Goal: Communication & Community: Answer question/provide support

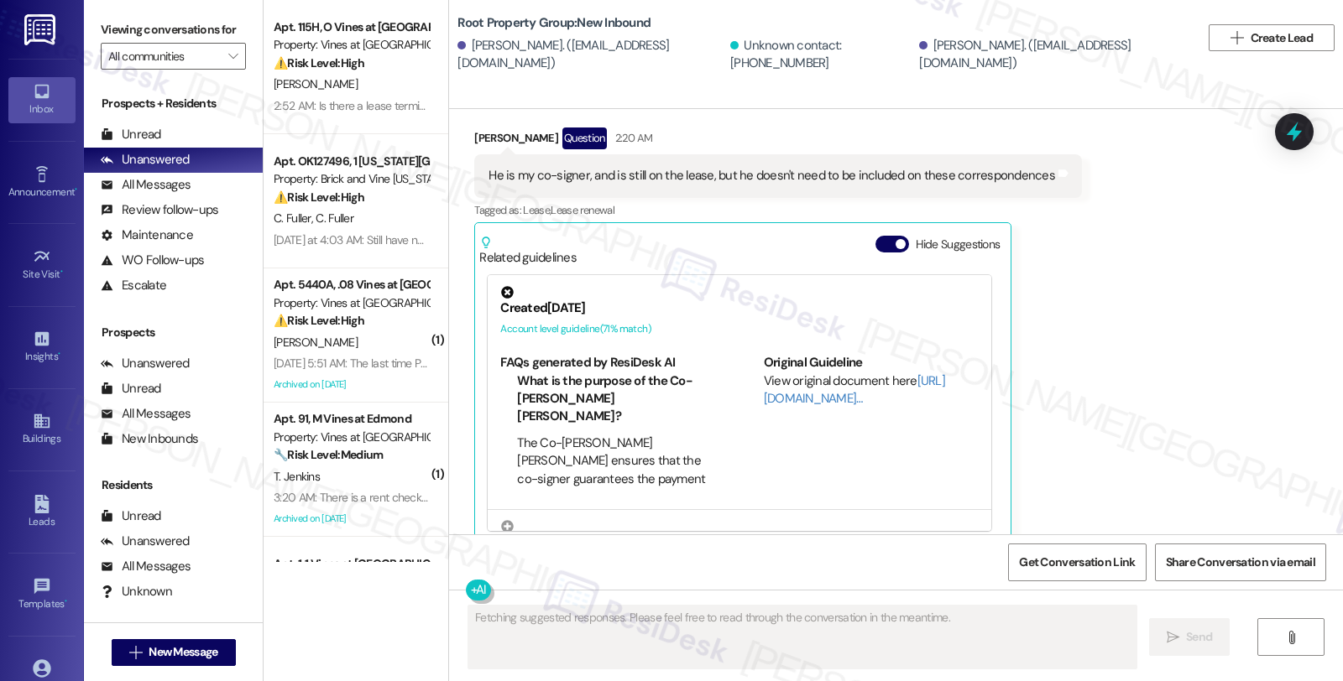
scroll to position [822, 0]
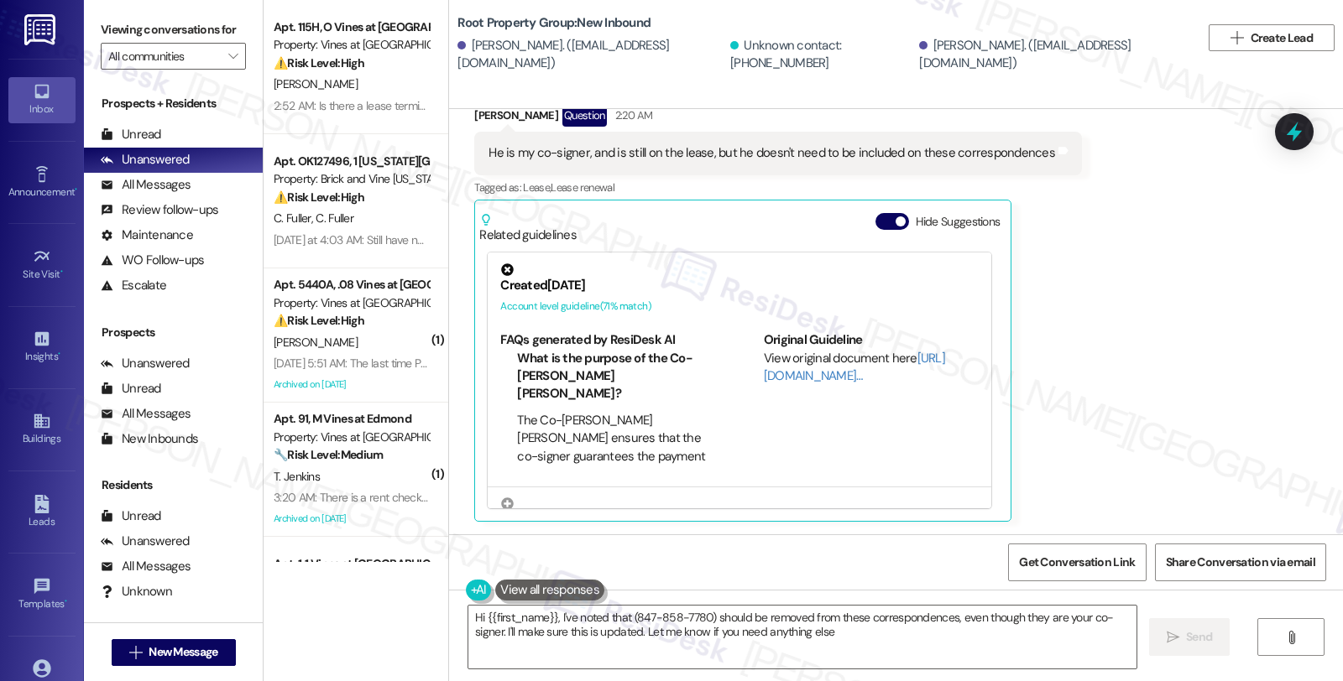
type textarea "Hi {{first_name}}, I've noted that (847-858-7780) should be removed from these …"
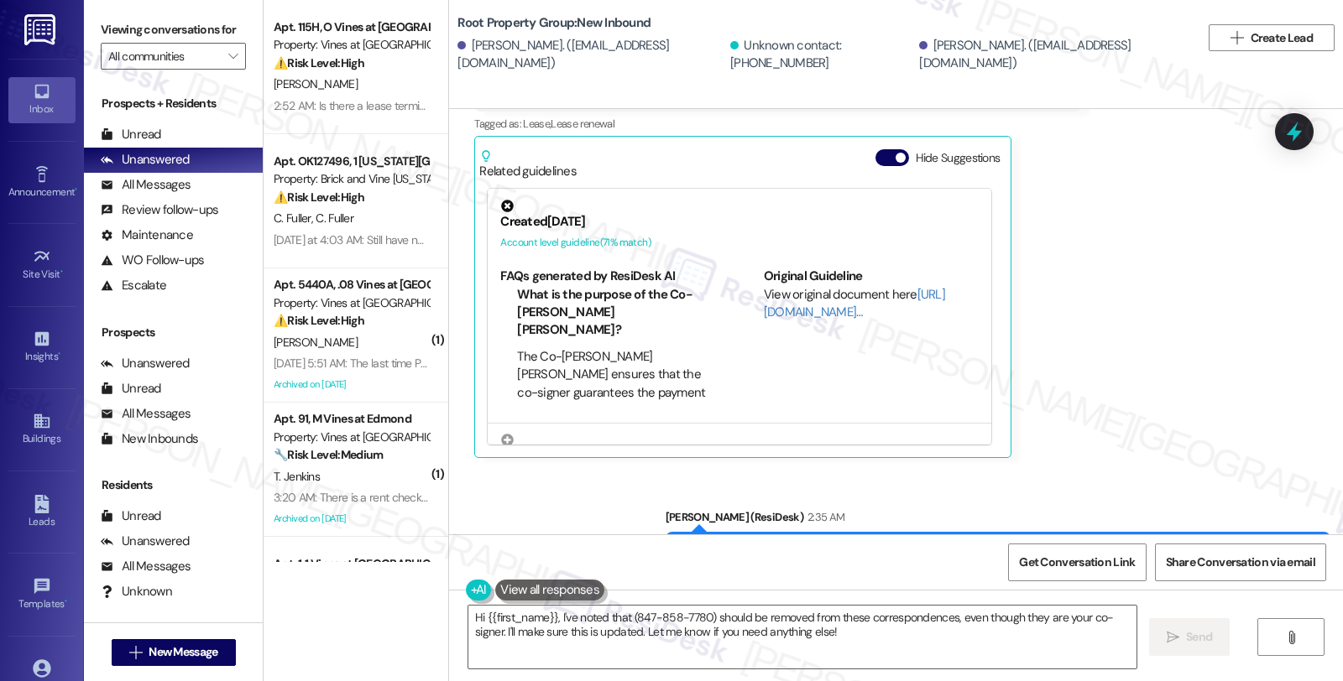
scroll to position [963, 0]
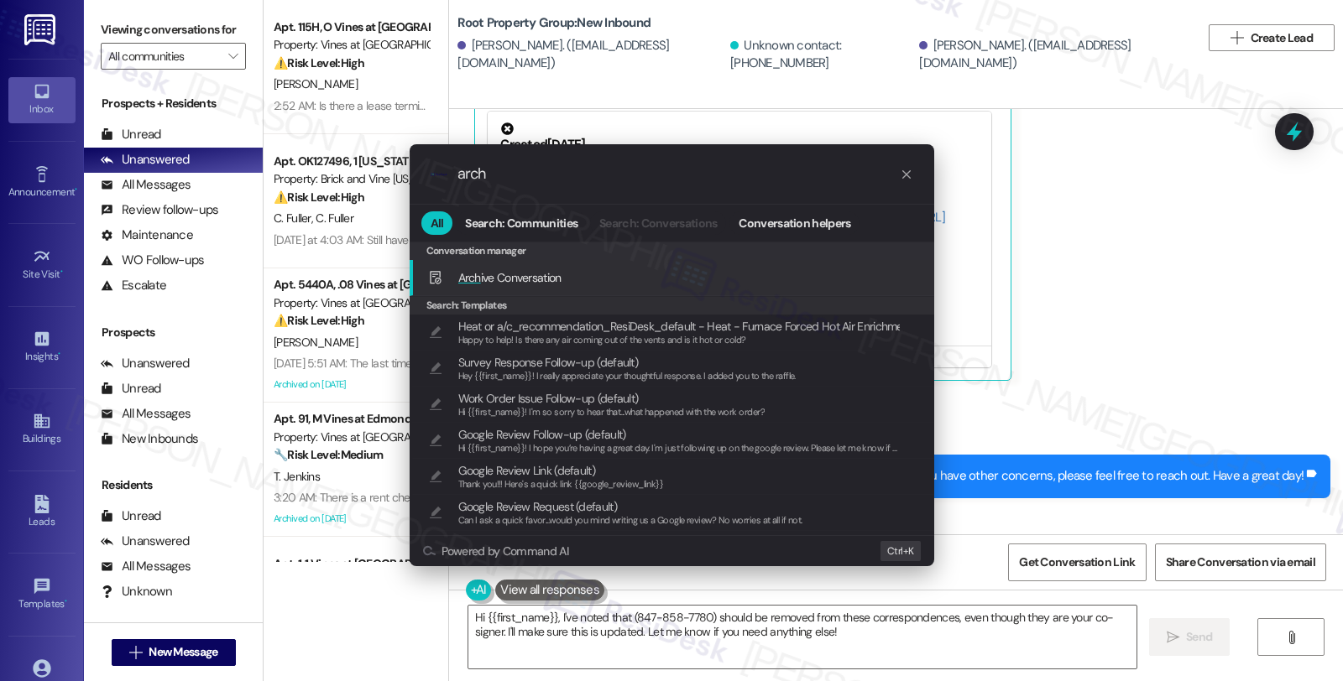
click at [524, 278] on span "Arch ive Conversation" at bounding box center [509, 277] width 103 height 15
type input "arch"
click at [540, 275] on span "Arch ive Conversation" at bounding box center [509, 277] width 103 height 15
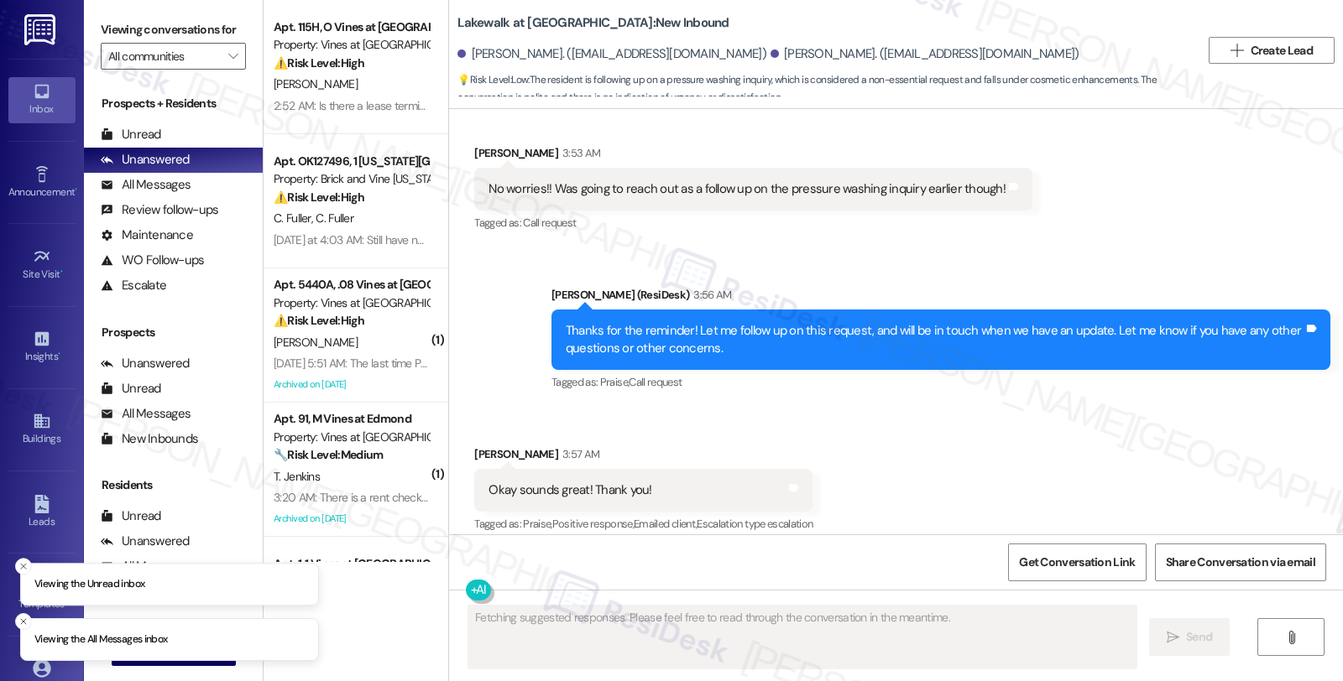
scroll to position [2276, 0]
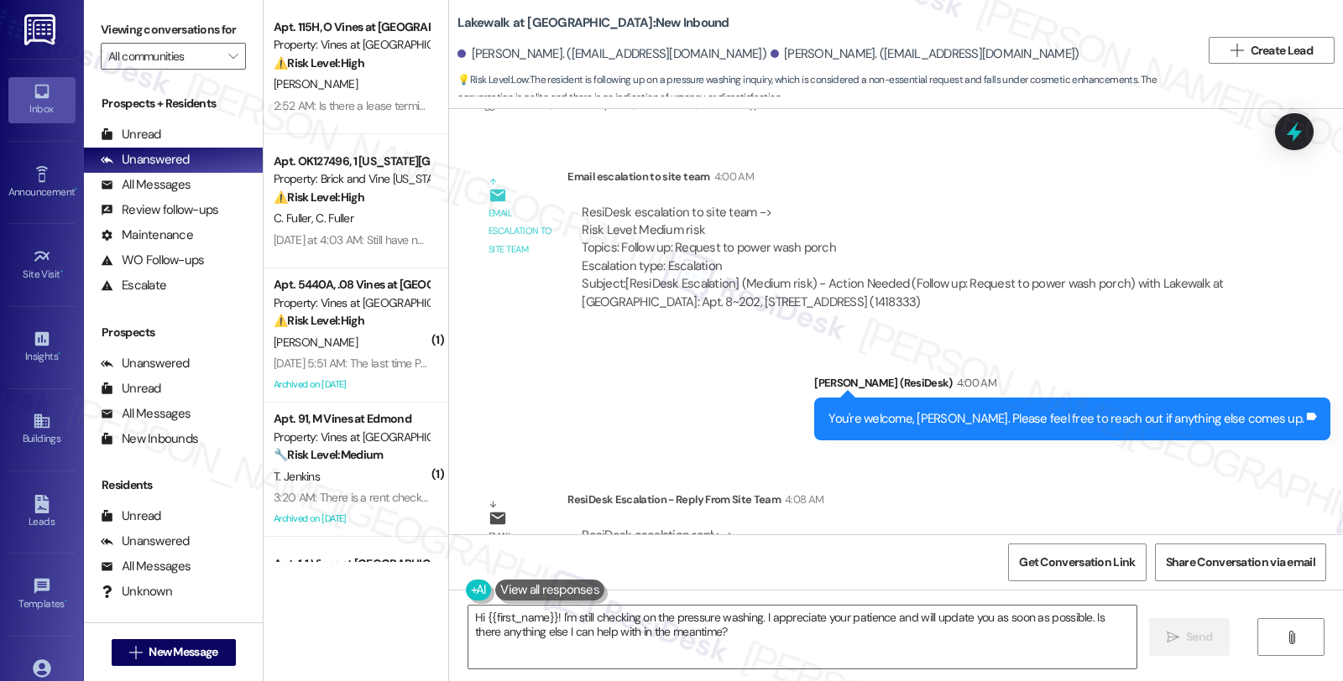
drag, startPoint x: 1113, startPoint y: 411, endPoint x: 1104, endPoint y: 415, distance: 9.4
click at [1113, 478] on div "Email escalation reply ResiDesk Escalation - Reply From Site Team 4:08 AM ResiD…" at bounding box center [864, 542] width 804 height 128
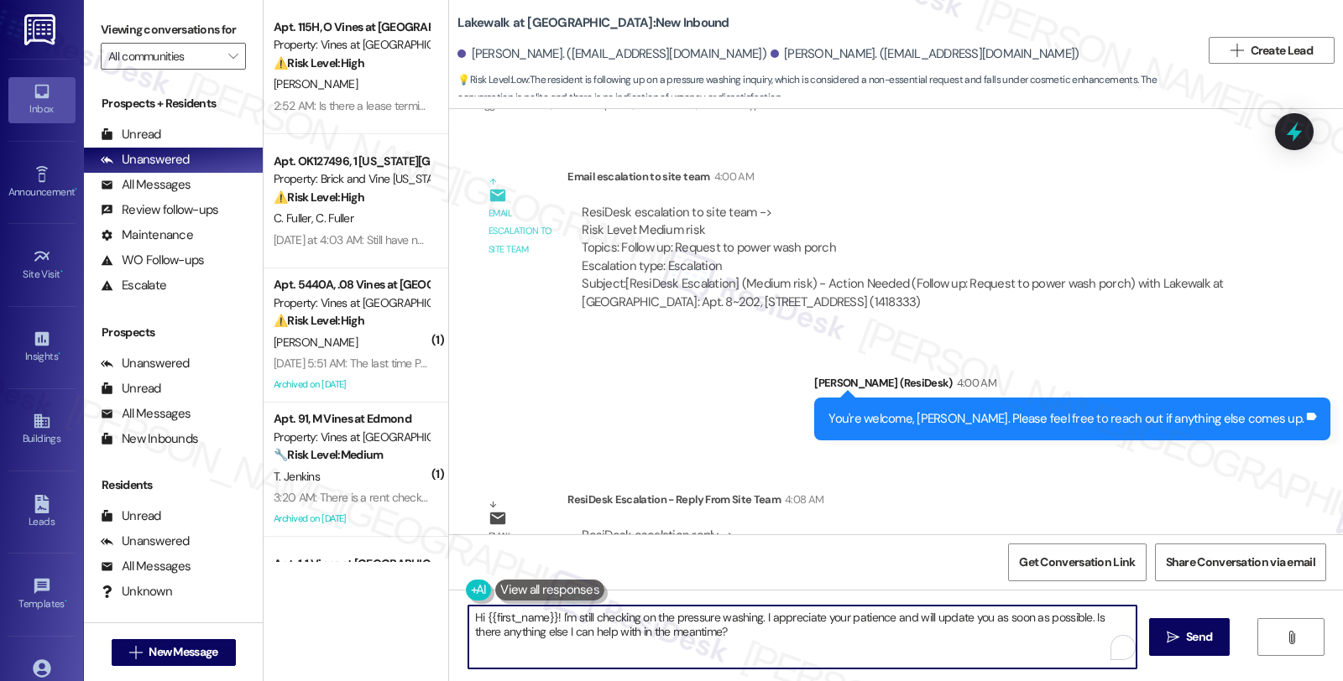
drag, startPoint x: 465, startPoint y: 615, endPoint x: 806, endPoint y: 635, distance: 341.3
click at [806, 635] on textarea "Hi {{first_name}}! I'm still checking on the pressure washing. I appreciate you…" at bounding box center [802, 637] width 668 height 63
paste textarea "As part of our community policies, we're unable to provide pressure washing ser…"
click at [770, 59] on div "[PERSON_NAME]. ([EMAIL_ADDRESS][DOMAIN_NAME])" at bounding box center [924, 54] width 309 height 18
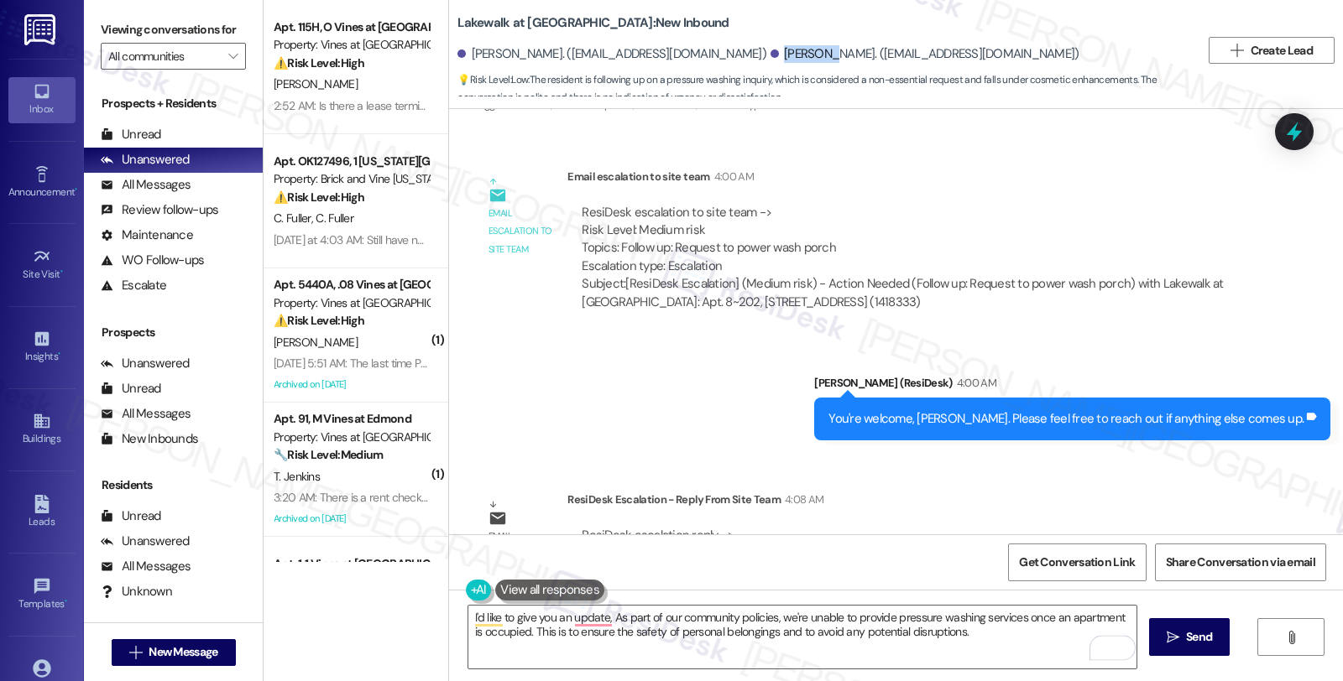
click at [770, 59] on div "[PERSON_NAME]. ([EMAIL_ADDRESS][DOMAIN_NAME])" at bounding box center [924, 54] width 309 height 18
copy div "[PERSON_NAME]"
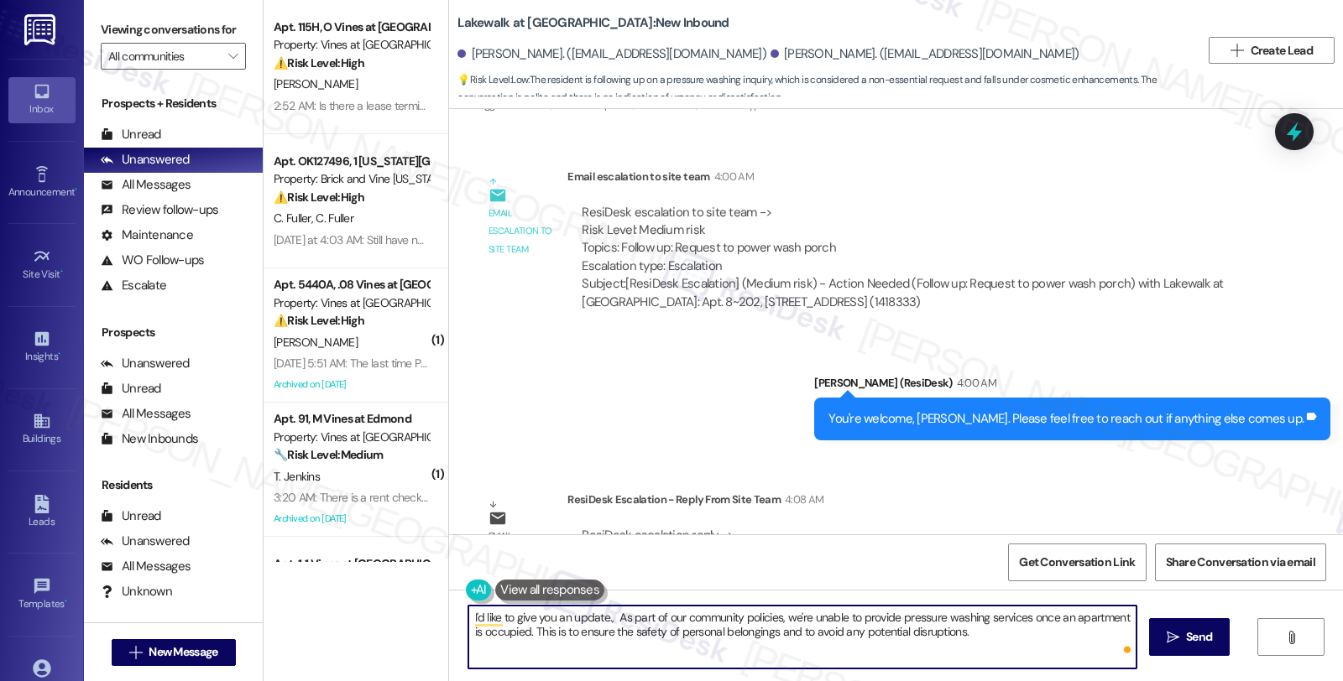
paste textarea "[PERSON_NAME]"
click at [1027, 633] on textarea "I'd like to give you an update., [PERSON_NAME]. As part of our community polici…" at bounding box center [802, 637] width 668 height 63
click at [783, 629] on textarea "I'd like to give you an update., [PERSON_NAME]. As part of our community polici…" at bounding box center [802, 637] width 668 height 63
paste textarea "Hi [PERSON_NAME], I just wanted to give you a quick update. As part of our comm…"
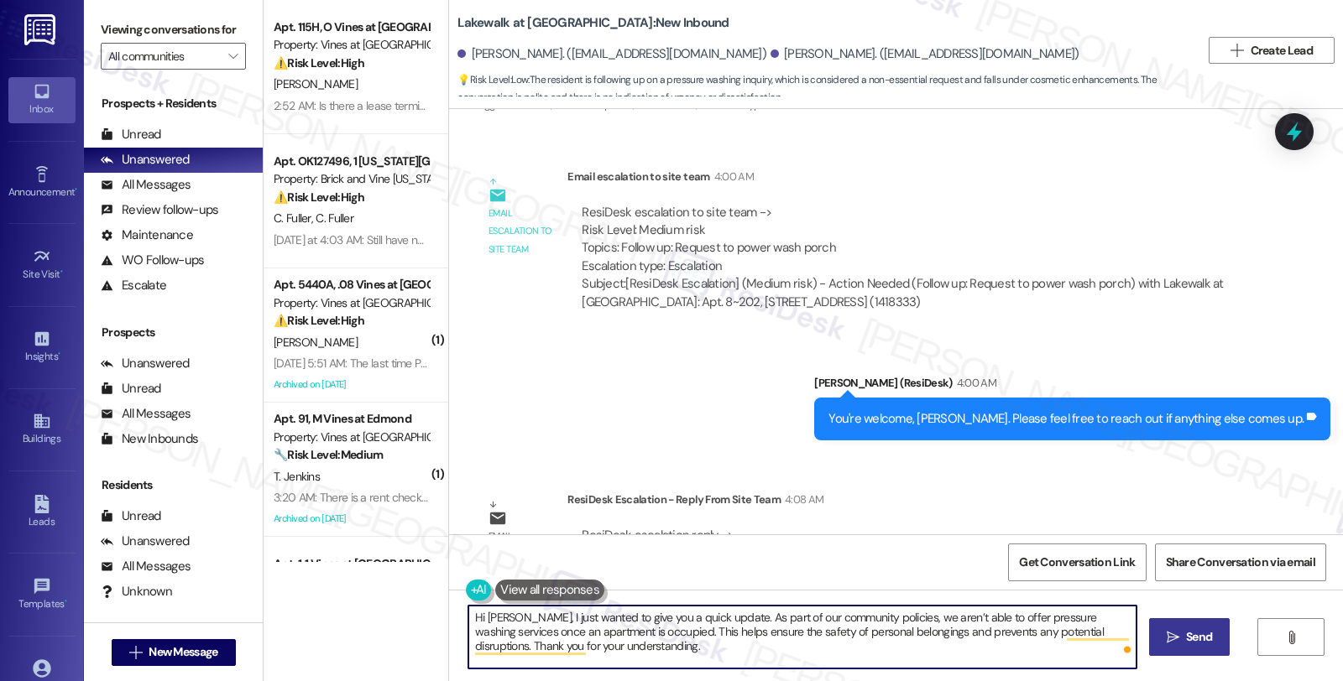
type textarea "Hi [PERSON_NAME], I just wanted to give you a quick update. As part of our comm…"
click at [1200, 633] on span "Send" at bounding box center [1199, 638] width 26 height 18
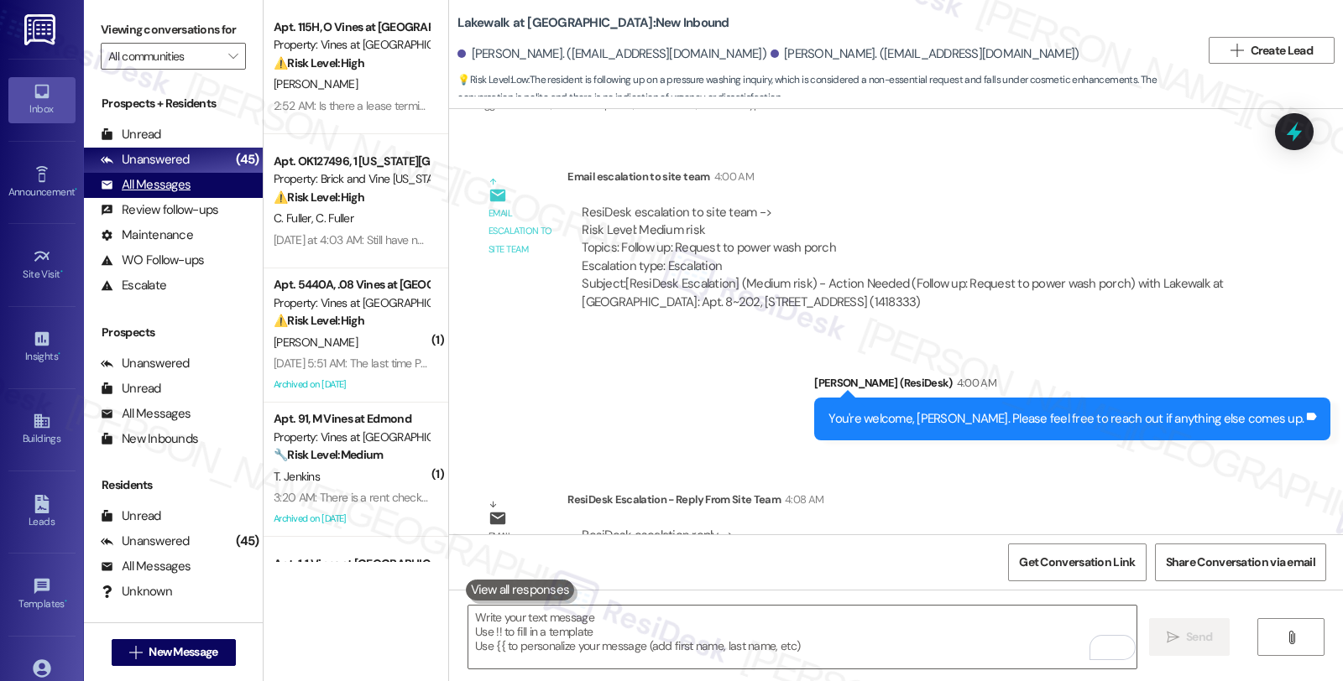
click at [180, 194] on div "All Messages" at bounding box center [146, 185] width 90 height 18
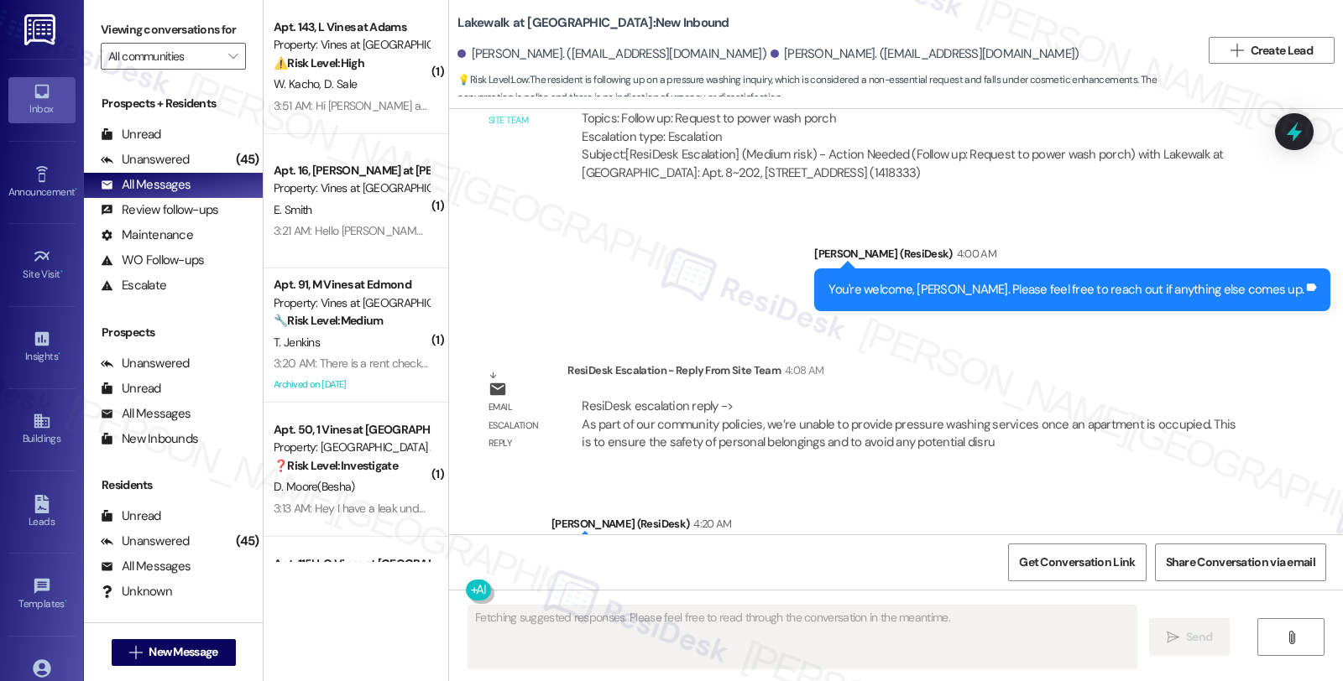
scroll to position [2453, 0]
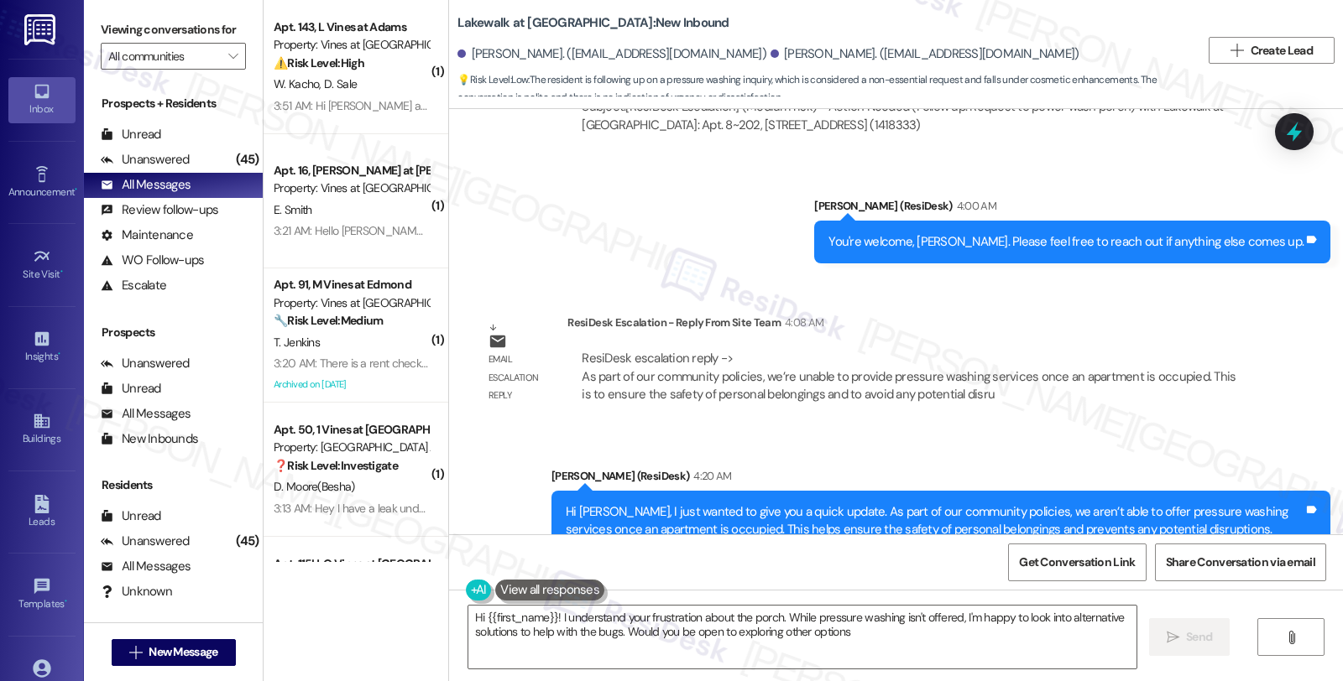
type textarea "Hi {{first_name}}! I understand your frustration about the porch. While pressur…"
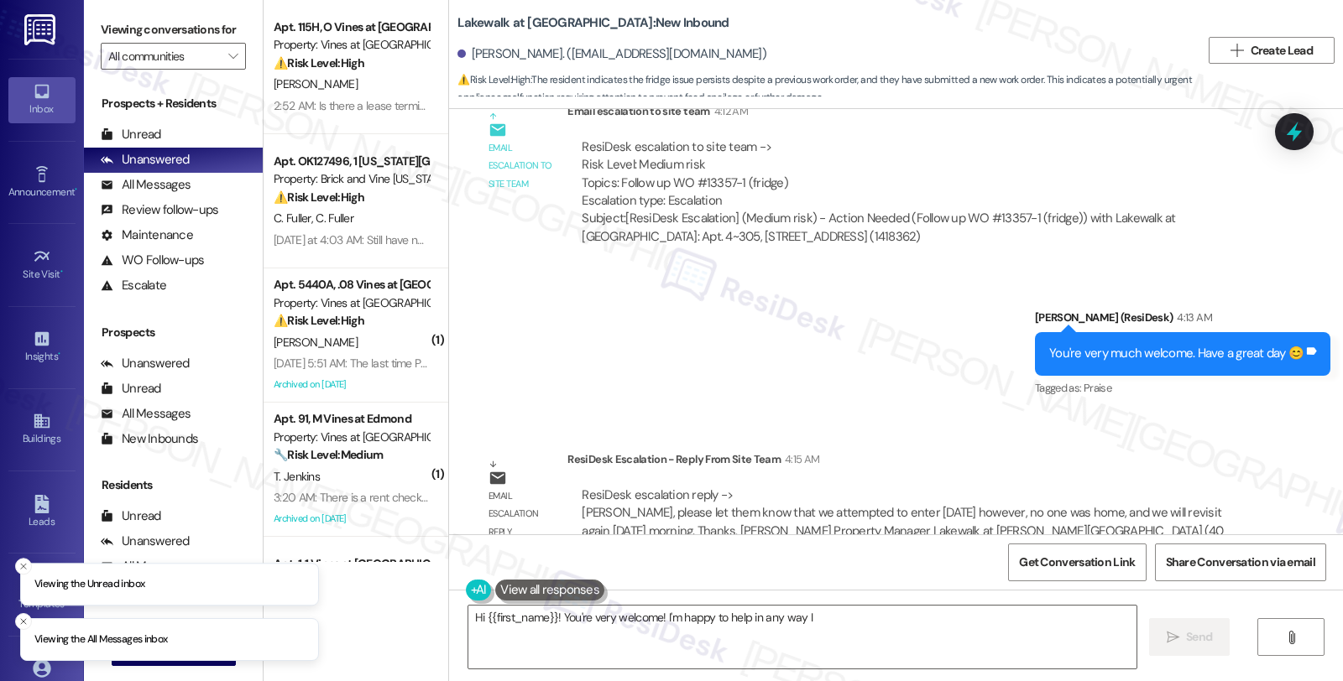
scroll to position [1651, 0]
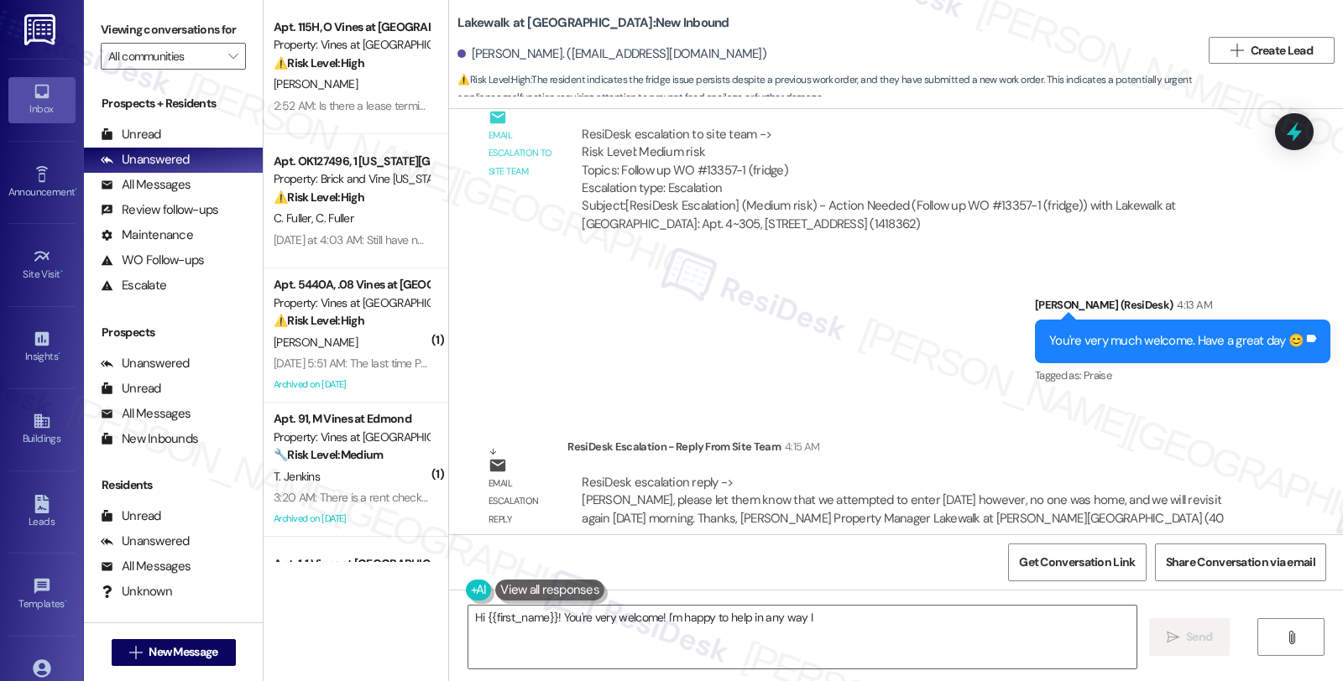
click at [1077, 400] on div "Survey, sent via SMS Residesk Automated Survey [DATE] 12:21 AM Hi Azamat, I'm o…" at bounding box center [896, 321] width 894 height 425
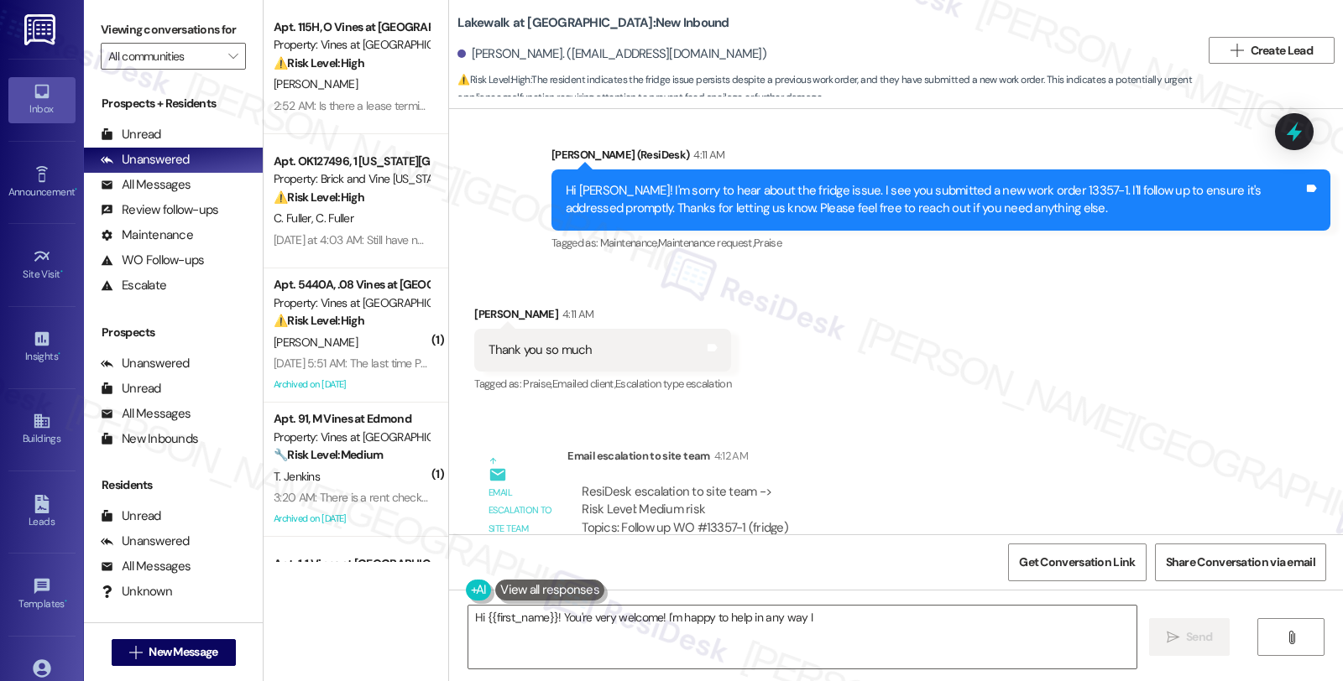
scroll to position [1278, 0]
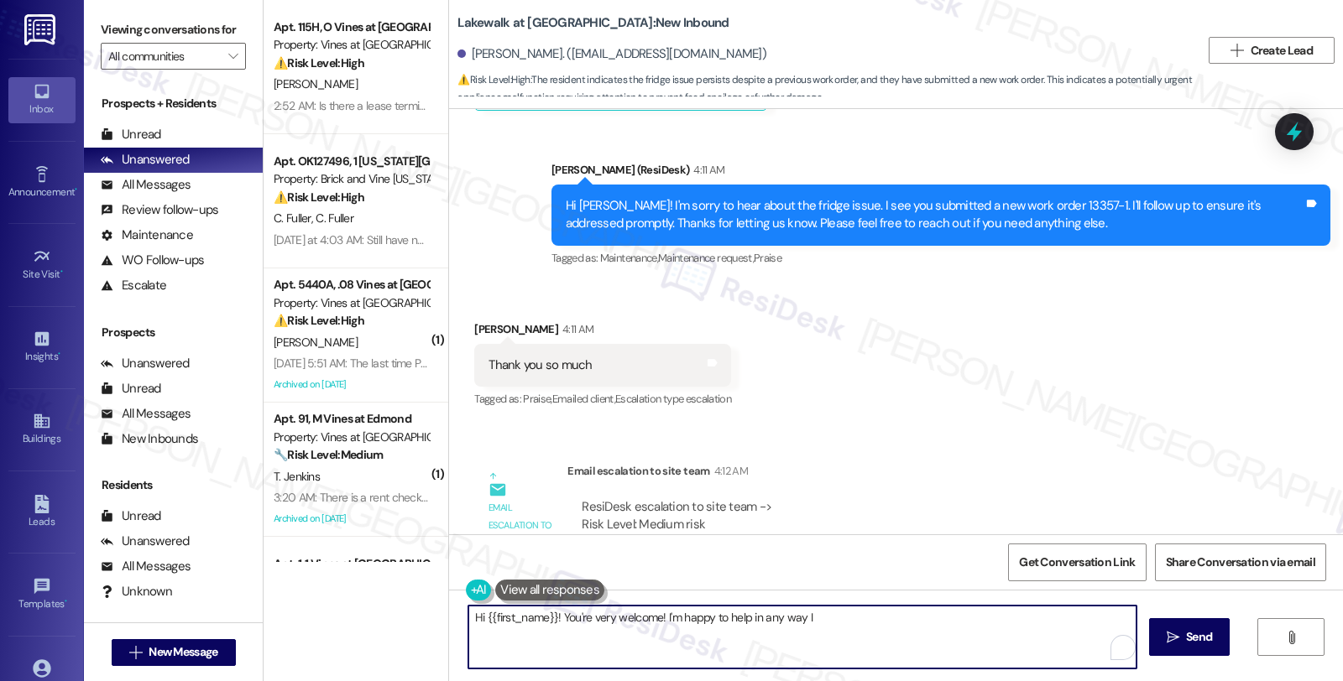
drag, startPoint x: 545, startPoint y: 618, endPoint x: 708, endPoint y: 651, distance: 166.0
click at [708, 651] on textarea "Hi {{first_name}}! You're very welcome! I'm happy to help in any way I can. Ple…" at bounding box center [802, 637] width 668 height 63
paste textarea "please let them know that we attempted to enter today however, no one was home,…"
click at [695, 621] on textarea "Hi {{first_name}}, I'd like to give you an update. please let them know that we…" at bounding box center [802, 637] width 668 height 63
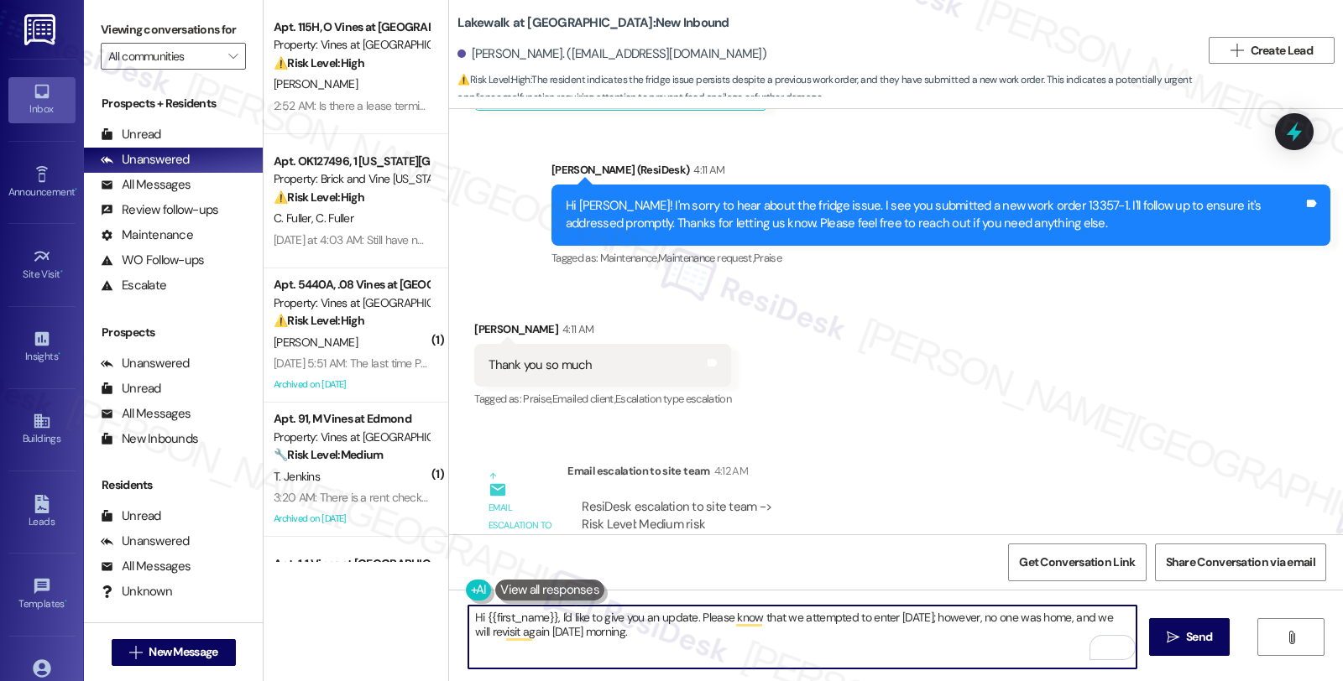
click at [698, 639] on textarea "Hi {{first_name}}, I'd like to give you an update. Please know that we attempte…" at bounding box center [802, 637] width 668 height 63
drag, startPoint x: 694, startPoint y: 641, endPoint x: 396, endPoint y: 587, distance: 302.7
click at [396, 587] on div "Apt. 115H, O Vines at Saddlebrook Property: Vines at Saddlebrook ⚠️ Risk Level:…" at bounding box center [802, 340] width 1079 height 681
click at [1061, 618] on textarea "Hi {{first_name}}, I'd like to give you an update. Please know that we attempte…" at bounding box center [802, 637] width 668 height 63
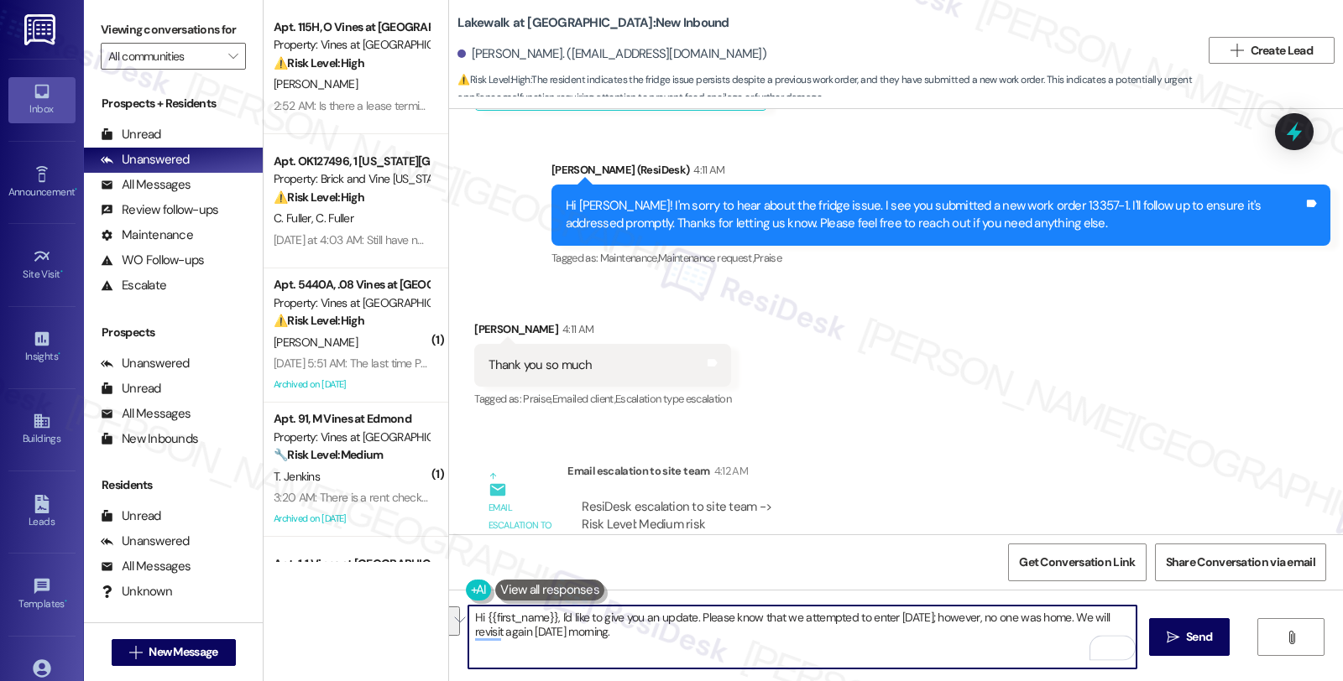
drag, startPoint x: 641, startPoint y: 634, endPoint x: 417, endPoint y: 610, distance: 225.3
click at [417, 610] on div "Apt. 115H, O Vines at Saddlebrook Property: Vines at Saddlebrook ⚠️ Risk Level:…" at bounding box center [802, 340] width 1079 height 681
paste textarea "just wanted to give you a quick update. We stopped by today but weren’t able to…"
type textarea "Hi {{first_name}}, I just wanted to give you a quick update. We stopped by toda…"
click at [728, 632] on textarea "Hi {{first_name}}, I just wanted to give you a quick update. We stopped by toda…" at bounding box center [802, 637] width 668 height 63
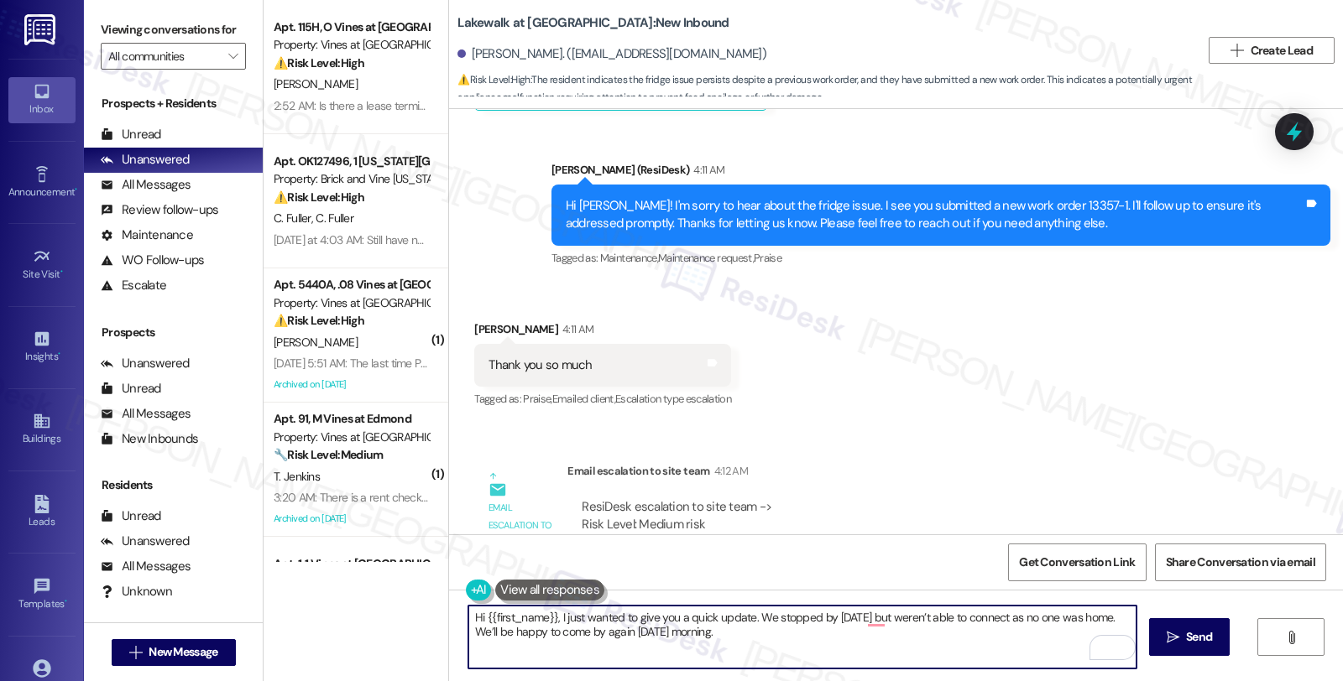
click at [743, 629] on textarea "Hi {{first_name}}, I just wanted to give you a quick update. We stopped by toda…" at bounding box center [802, 637] width 668 height 63
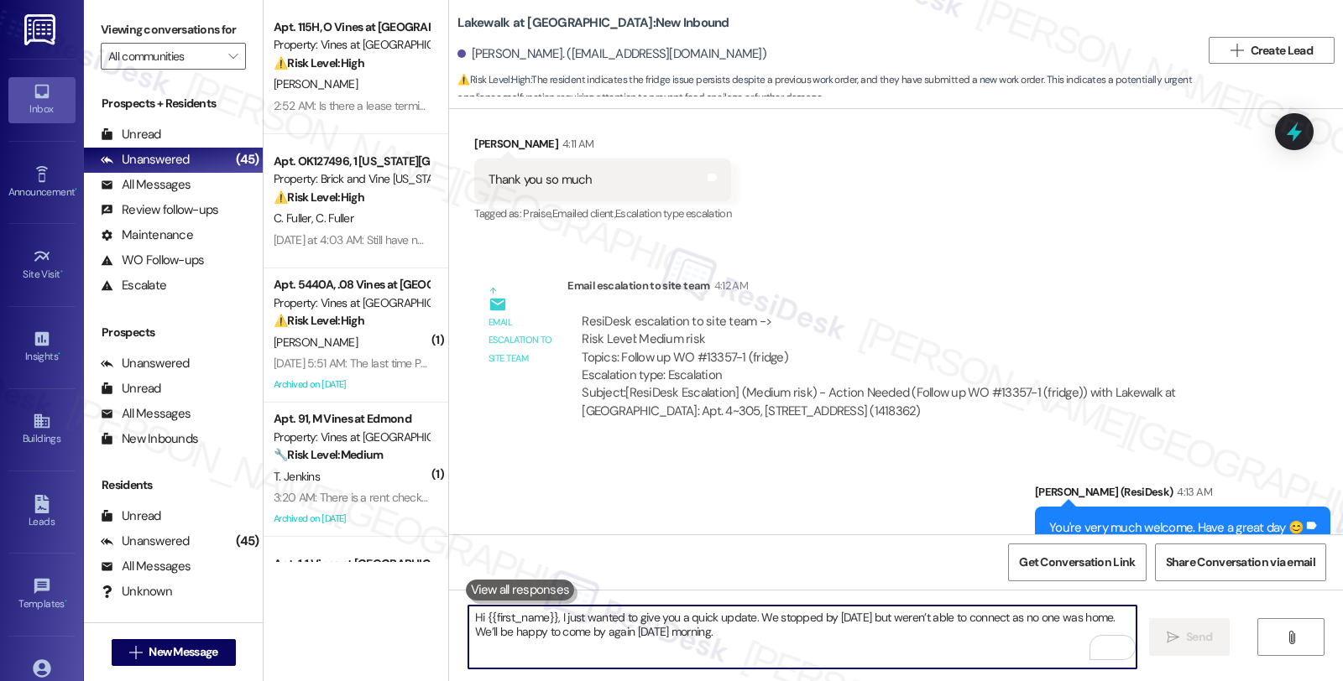
scroll to position [1651, 0]
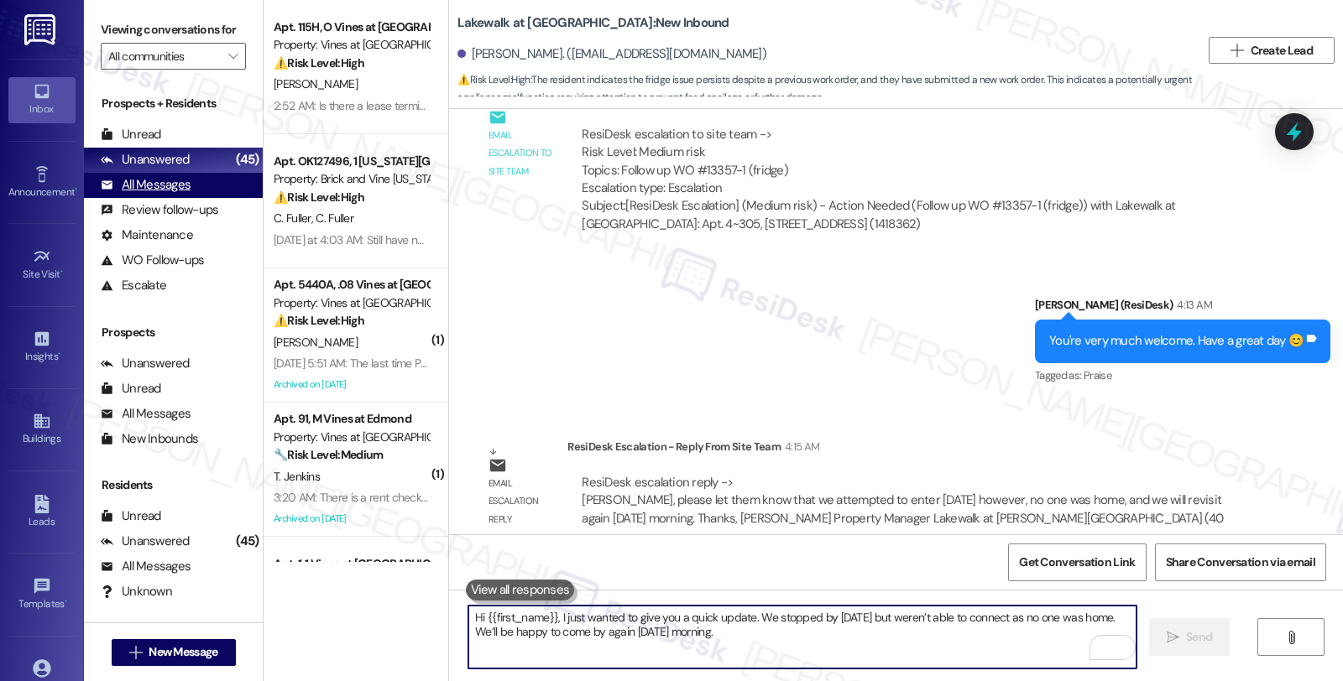
click at [164, 194] on div "All Messages" at bounding box center [146, 185] width 90 height 18
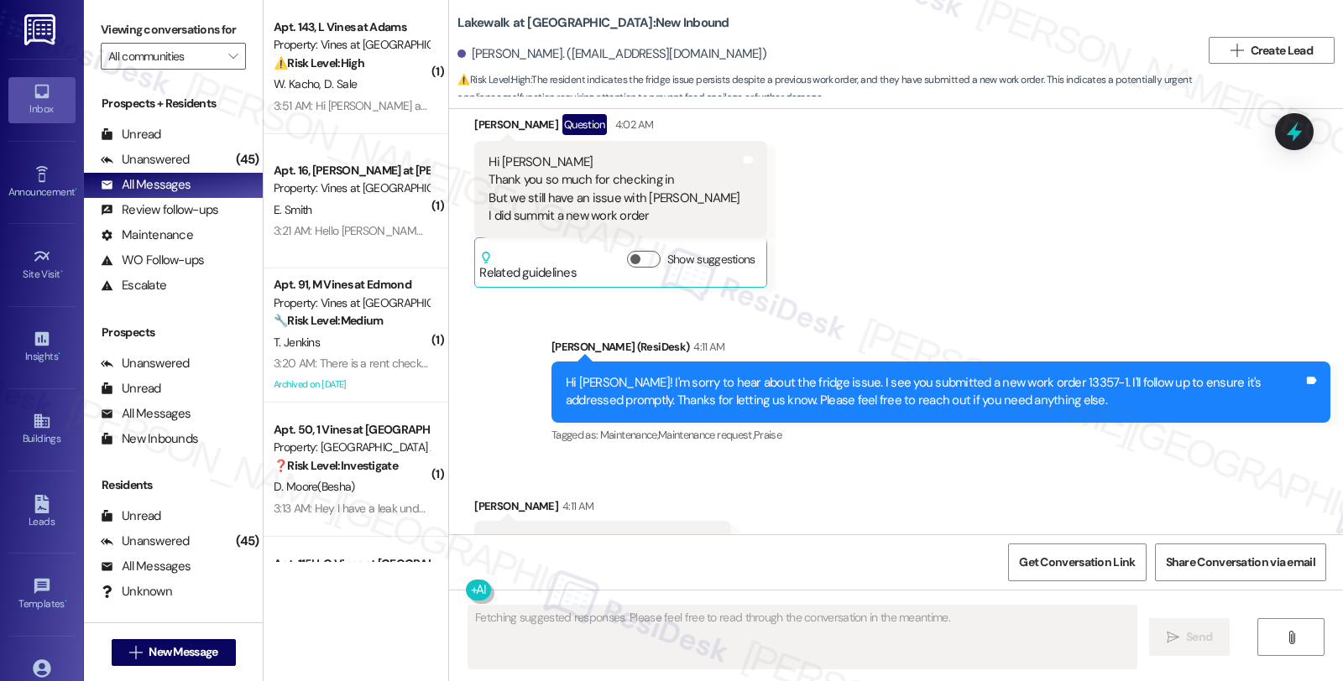
scroll to position [1150, 0]
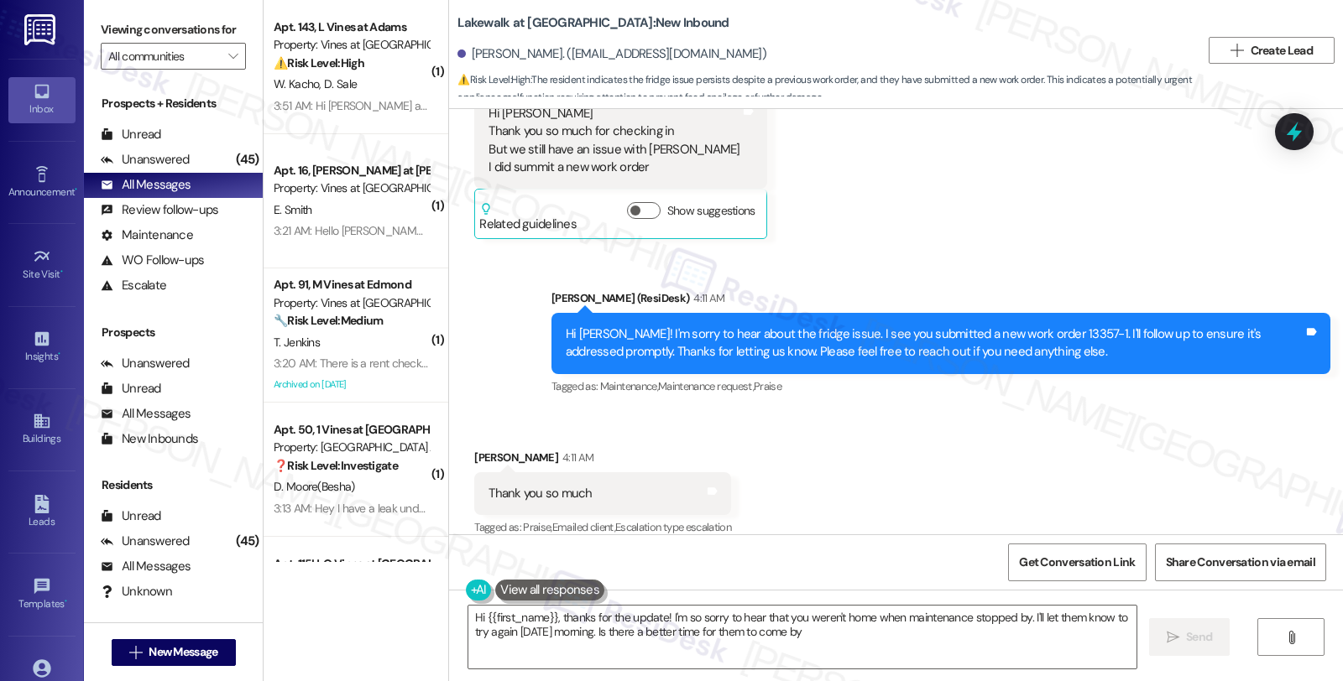
type textarea "Hi {{first_name}}, thanks for the update! I'm so sorry to hear that you weren't…"
click at [1202, 458] on div "Received via SMS Azamat Smatov 4:11 AM Thank you so much Tags and notes Tagged …" at bounding box center [896, 482] width 894 height 142
